Goal: Browse casually

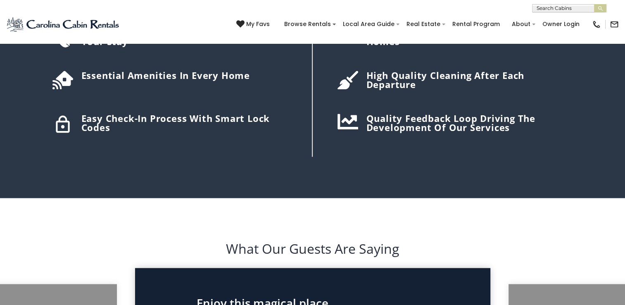
scroll to position [1222, 0]
